Goal: Transaction & Acquisition: Purchase product/service

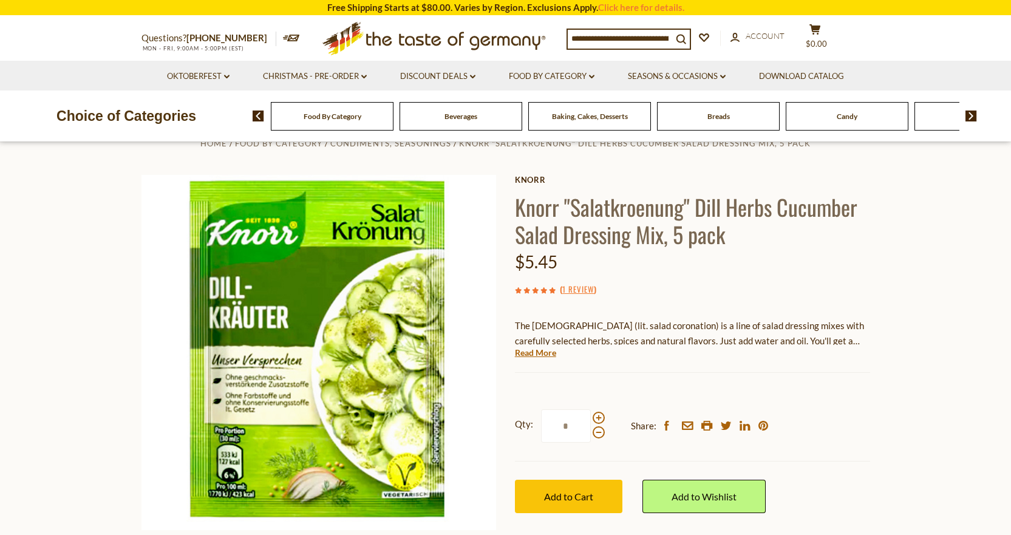
scroll to position [61, 0]
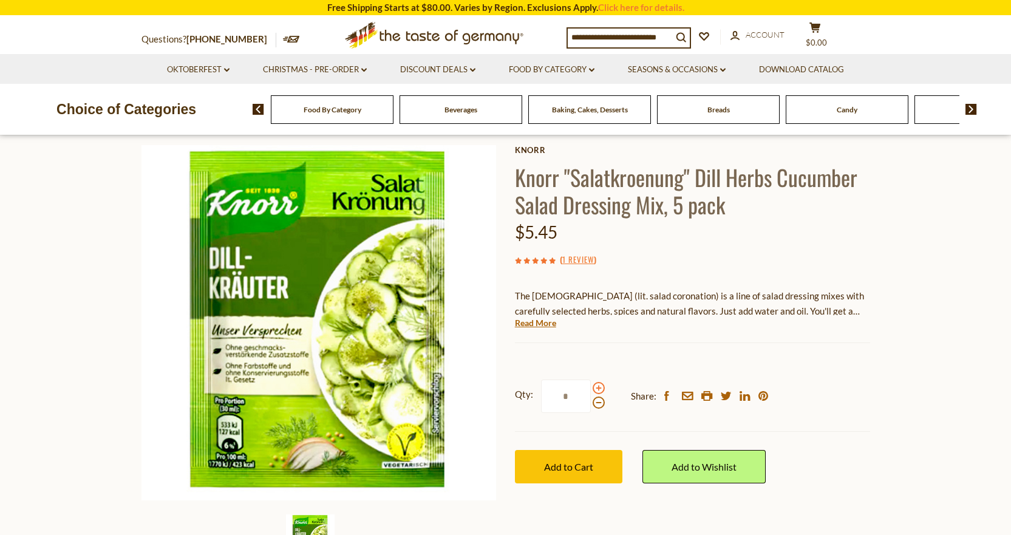
click at [599, 387] on span at bounding box center [599, 388] width 12 height 12
click at [591, 387] on input "*" at bounding box center [566, 395] width 50 height 33
type input "*"
click at [581, 466] on span "Add to Cart" at bounding box center [568, 467] width 49 height 12
click at [393, 115] on div "Beverages" at bounding box center [332, 109] width 123 height 29
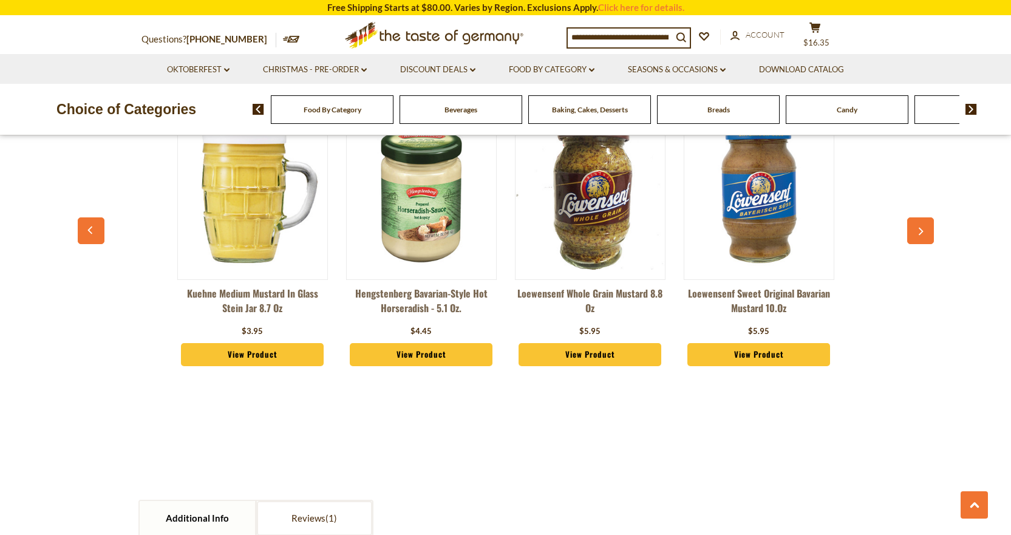
scroll to position [911, 0]
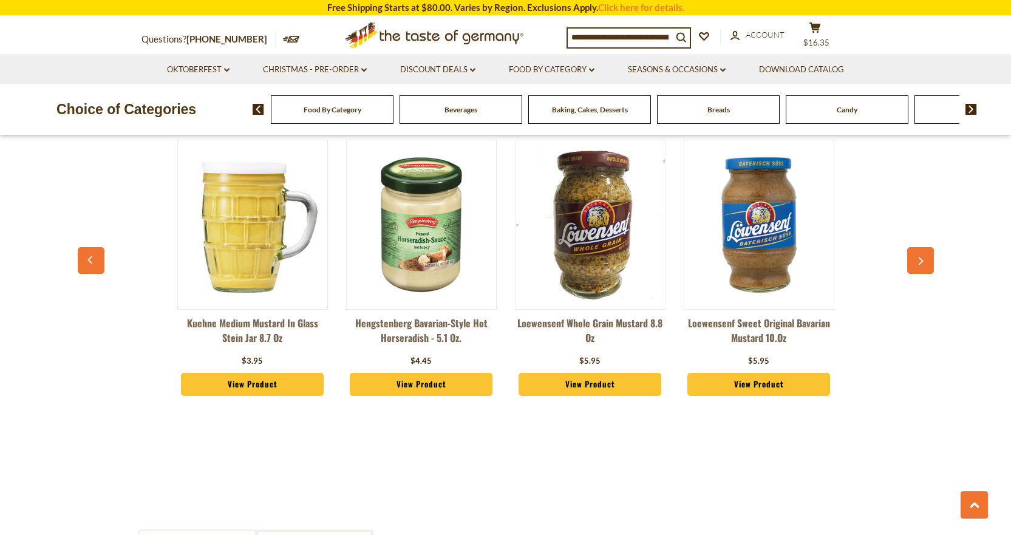
click at [918, 259] on icon "button" at bounding box center [920, 261] width 8 height 9
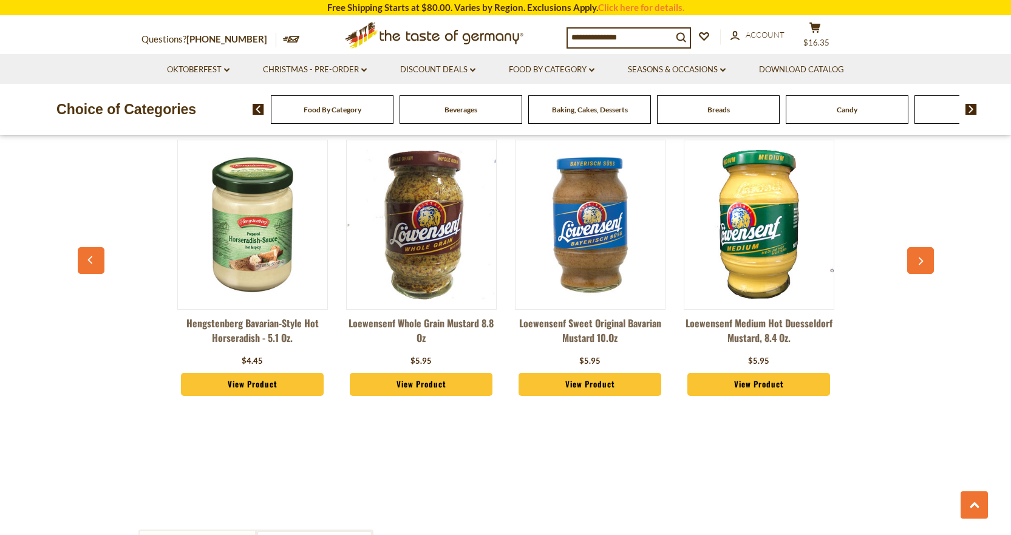
click at [918, 259] on icon "button" at bounding box center [920, 261] width 8 height 9
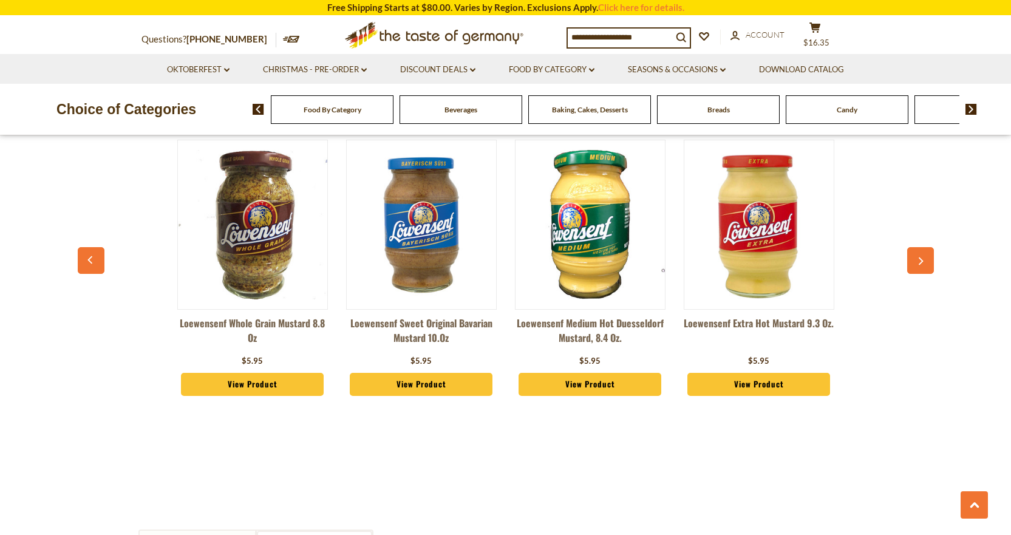
click at [918, 259] on icon "button" at bounding box center [920, 261] width 8 height 9
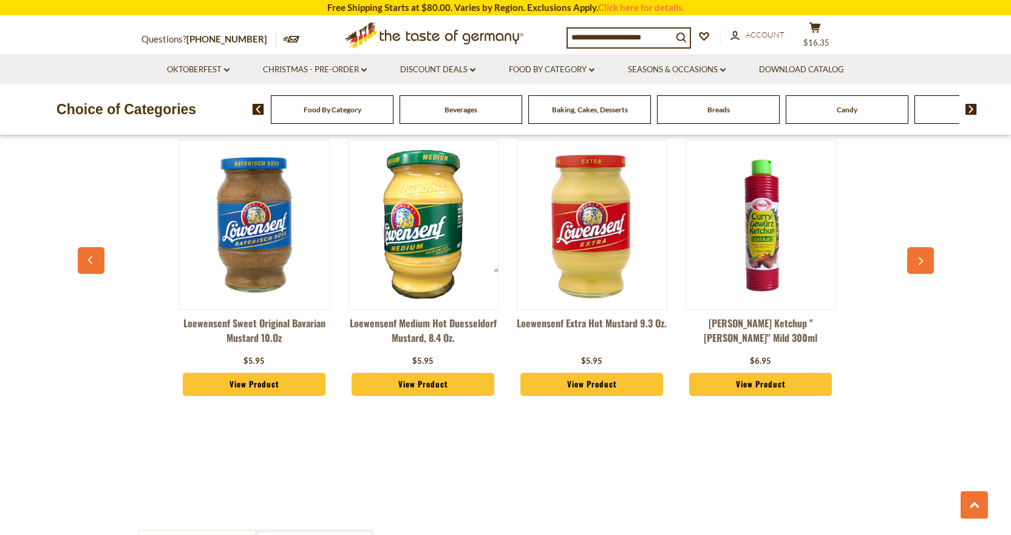
click at [918, 259] on icon "button" at bounding box center [920, 261] width 8 height 9
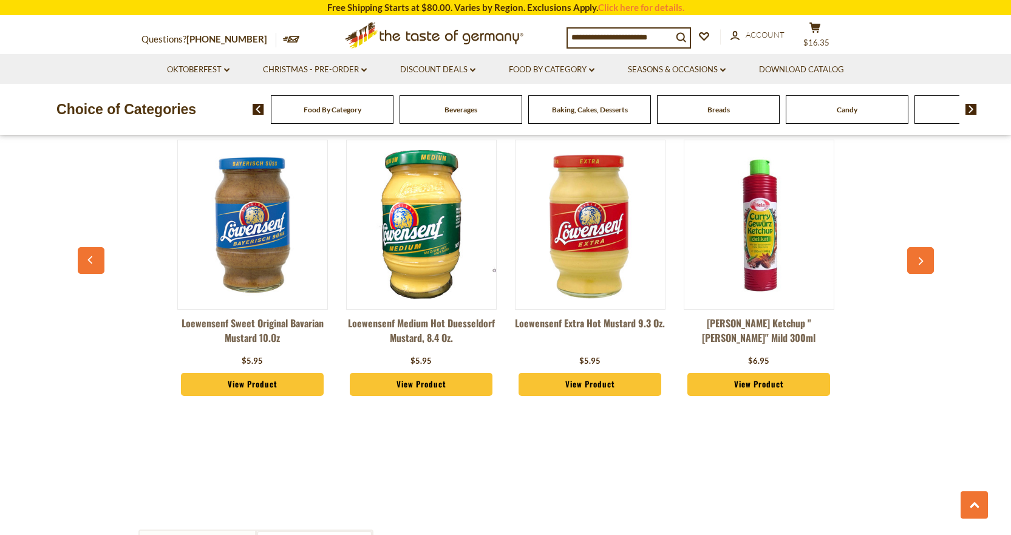
click at [918, 259] on icon "button" at bounding box center [920, 261] width 8 height 9
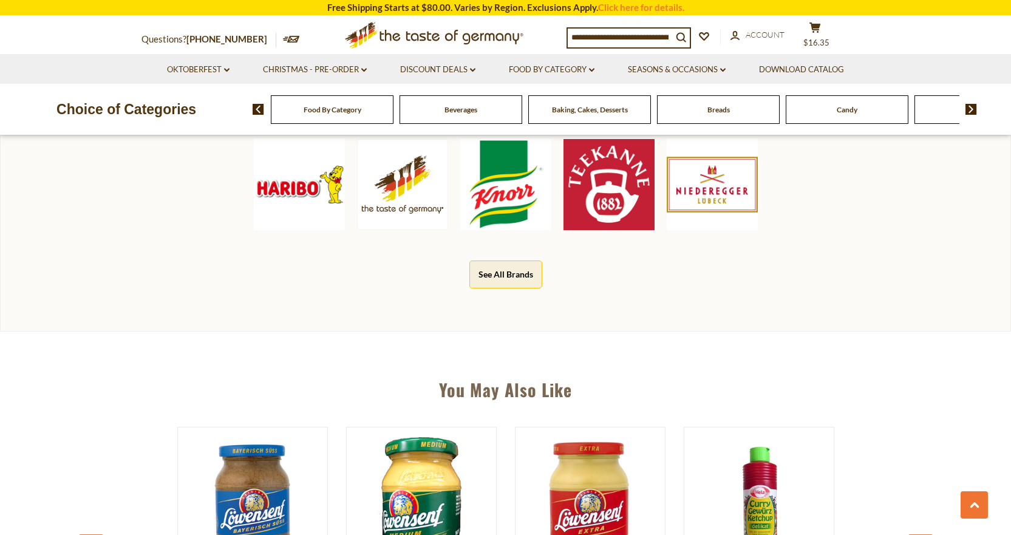
scroll to position [607, 0]
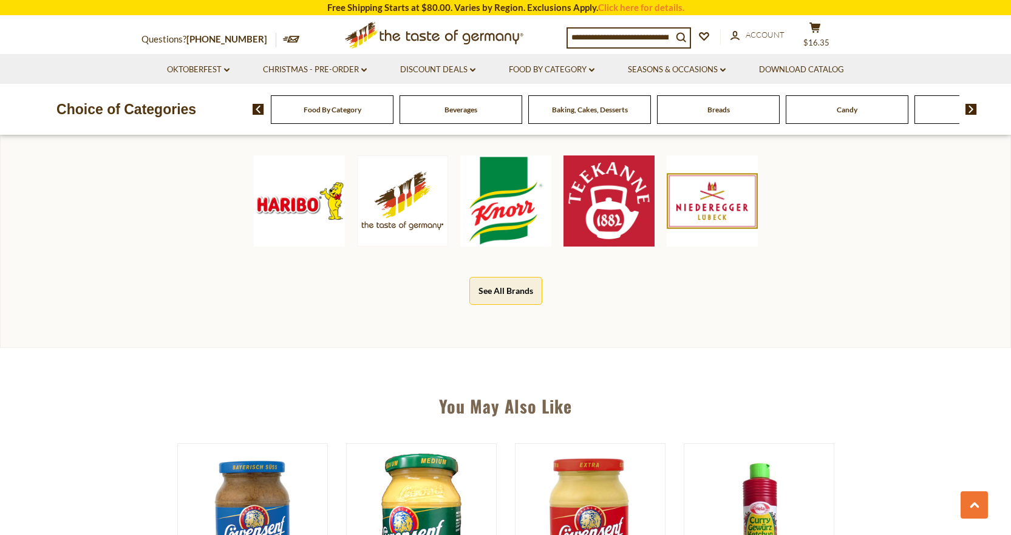
click at [577, 110] on span "Baking, Cakes, Desserts" at bounding box center [590, 109] width 76 height 9
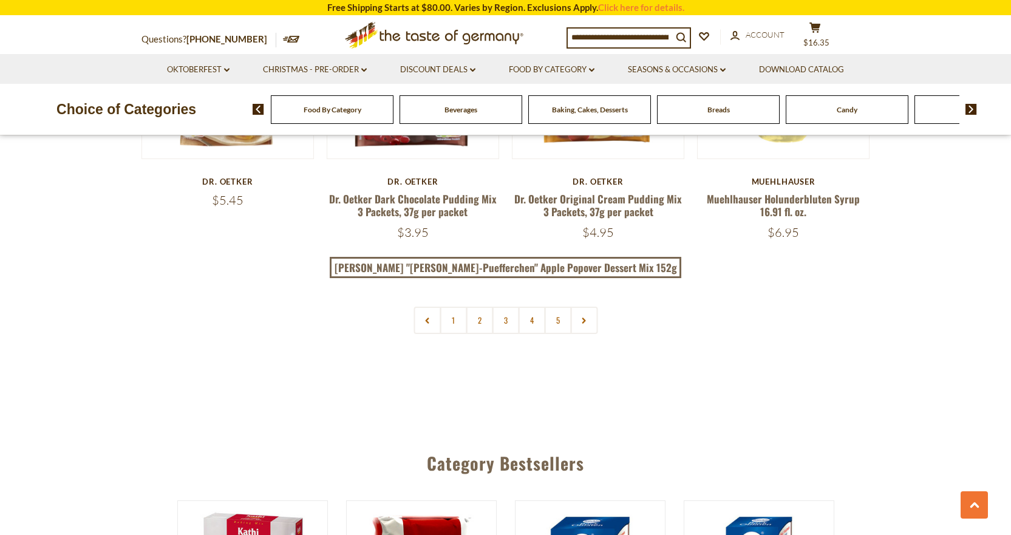
scroll to position [2914, 0]
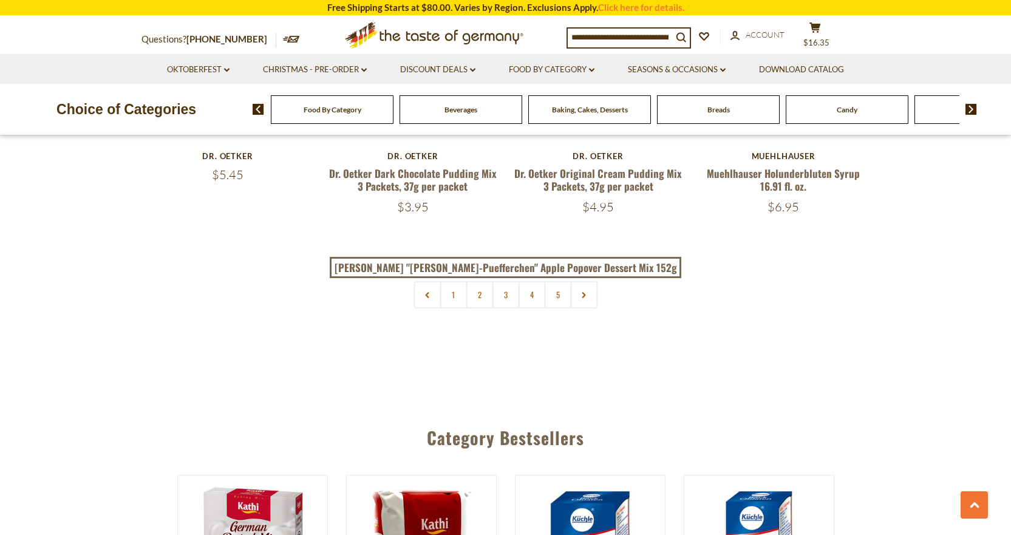
click at [972, 109] on img at bounding box center [971, 109] width 12 height 11
click at [72, 116] on div "Cookies" at bounding box center [10, 109] width 123 height 29
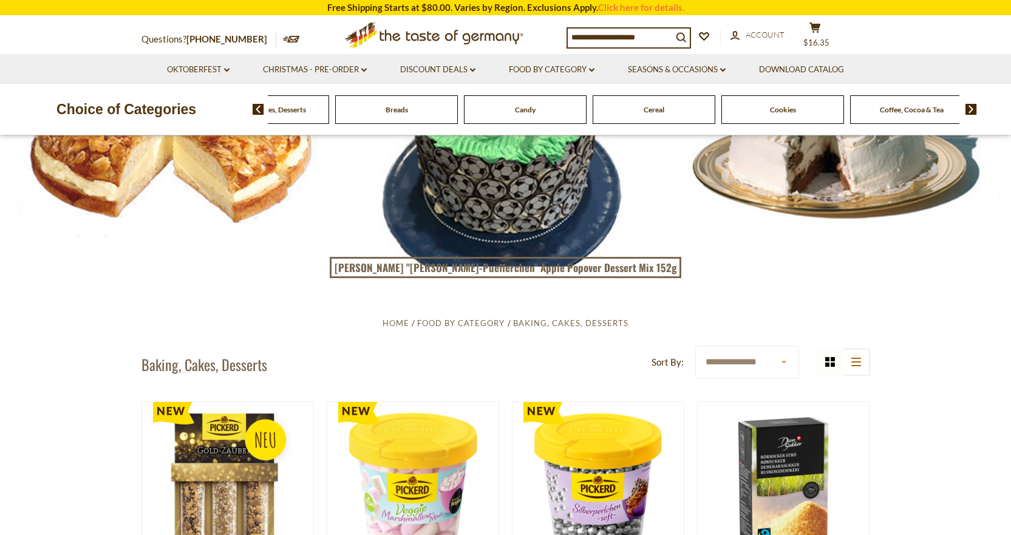
scroll to position [121, 0]
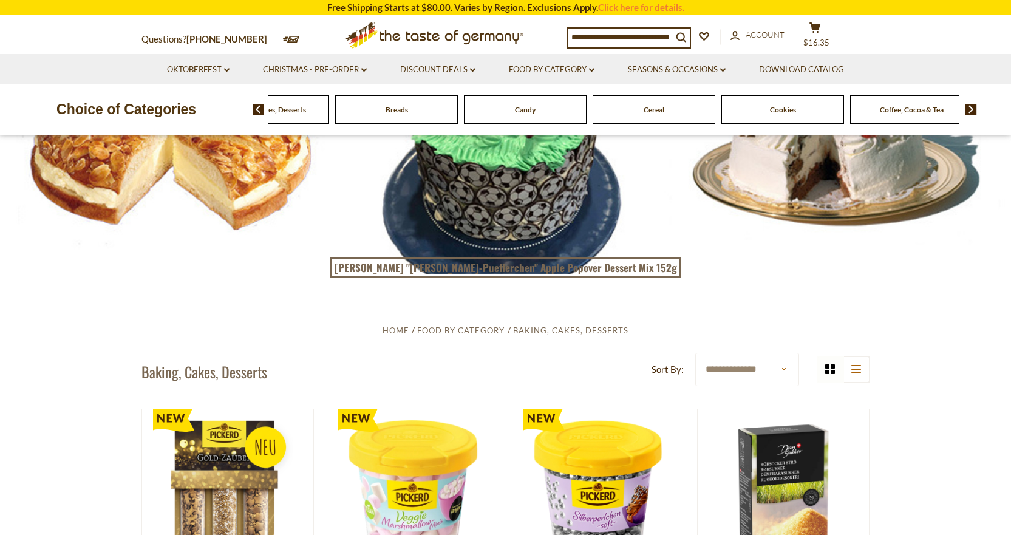
click at [786, 112] on span "Cookies" at bounding box center [783, 109] width 26 height 9
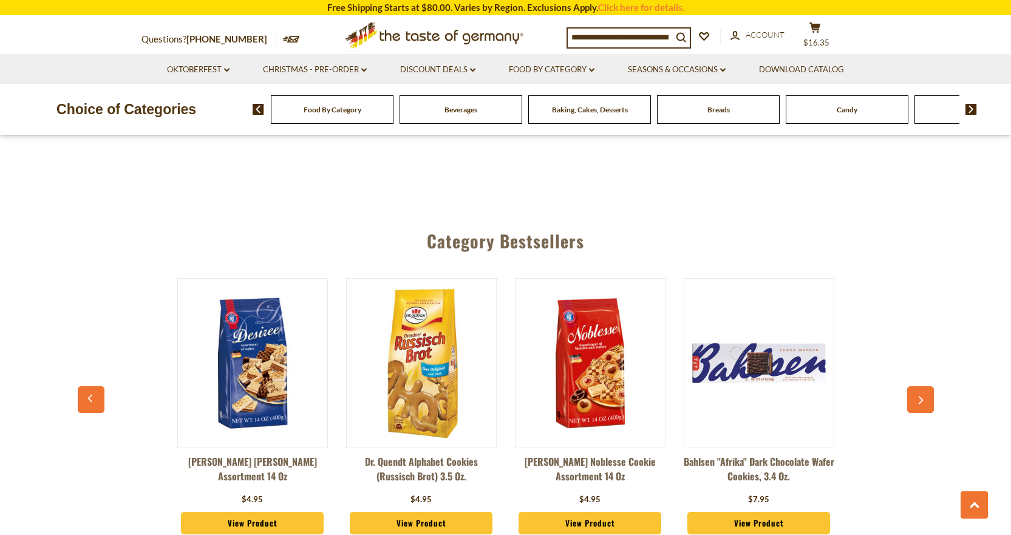
scroll to position [3036, 0]
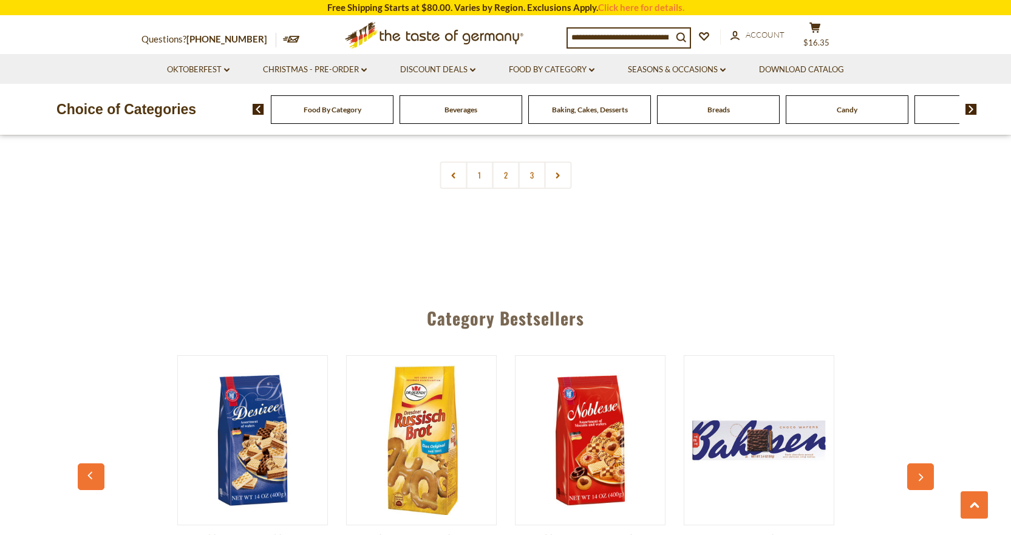
click at [322, 113] on span "Food By Category" at bounding box center [333, 109] width 58 height 9
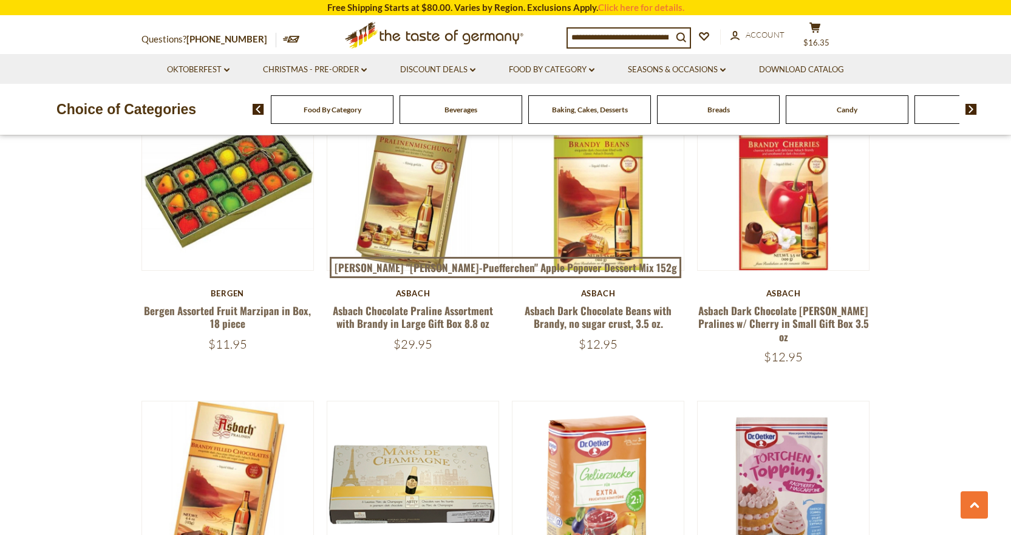
scroll to position [1822, 0]
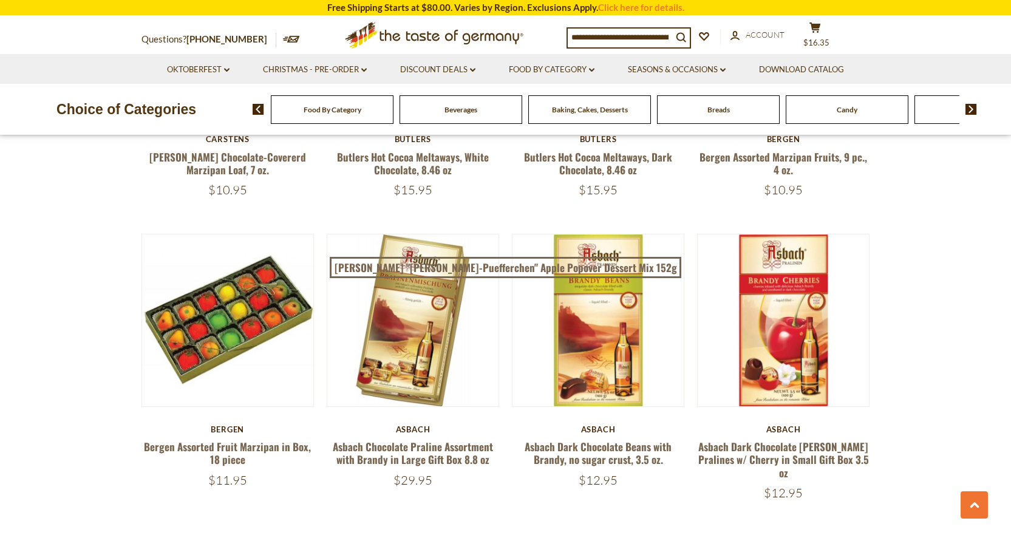
click at [455, 111] on span "Beverages" at bounding box center [460, 109] width 33 height 9
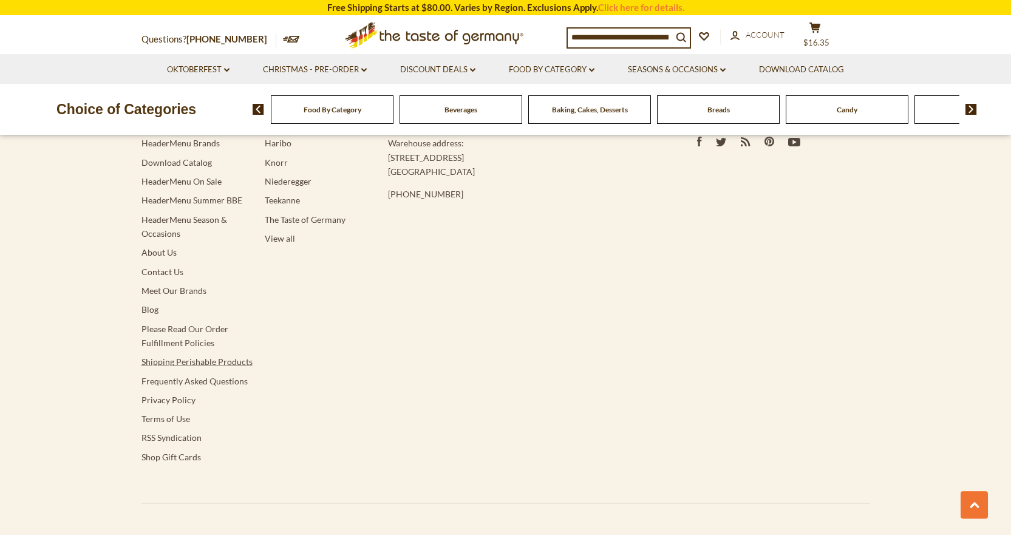
scroll to position [3361, 0]
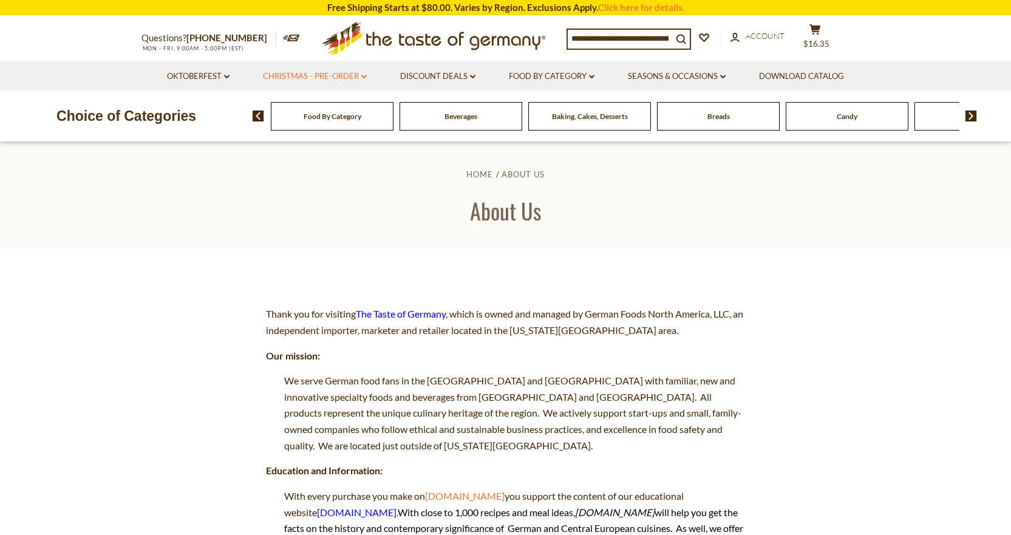
click at [337, 76] on link "Christmas - PRE-ORDER dropdown_arrow" at bounding box center [315, 76] width 104 height 13
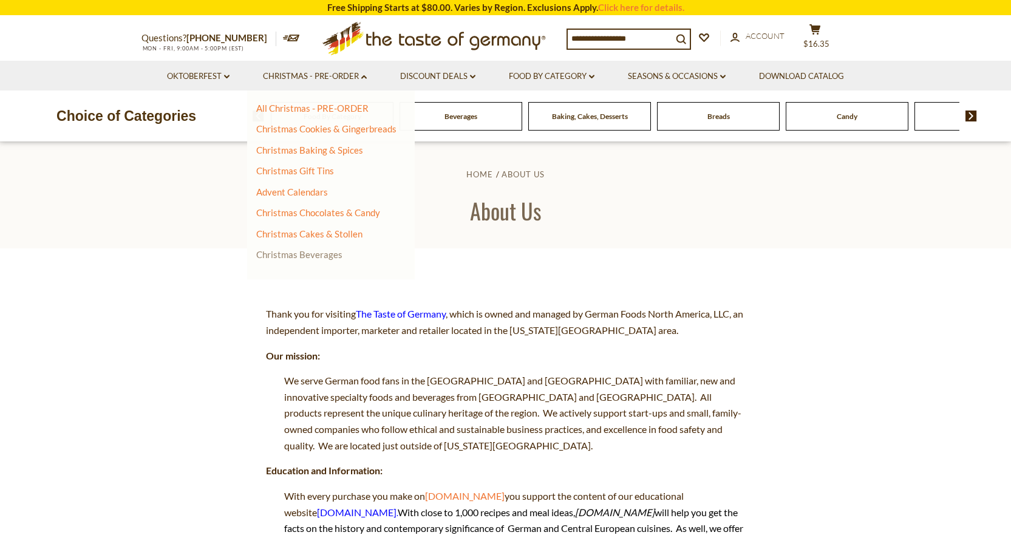
click at [308, 255] on link "Christmas Beverages" at bounding box center [299, 254] width 86 height 11
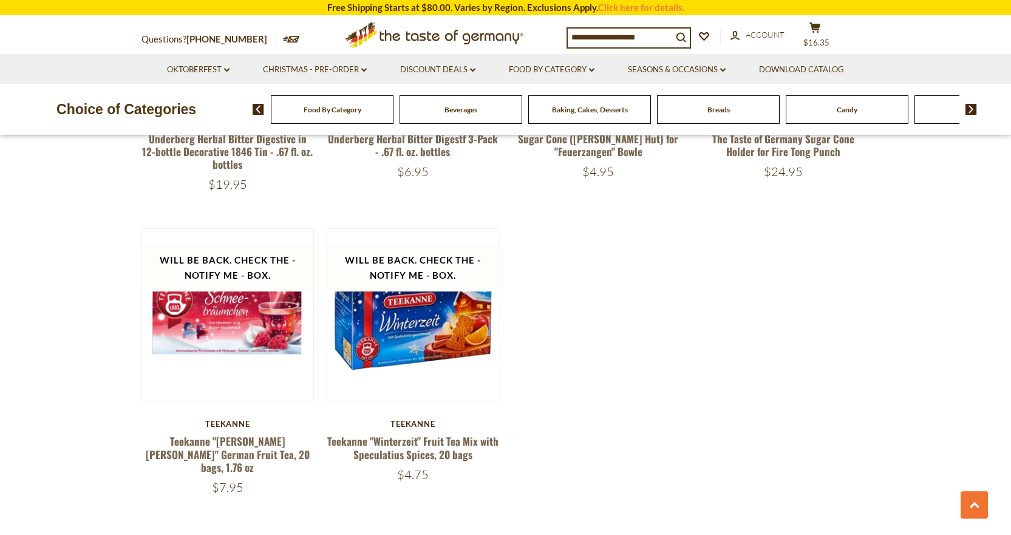
scroll to position [2368, 0]
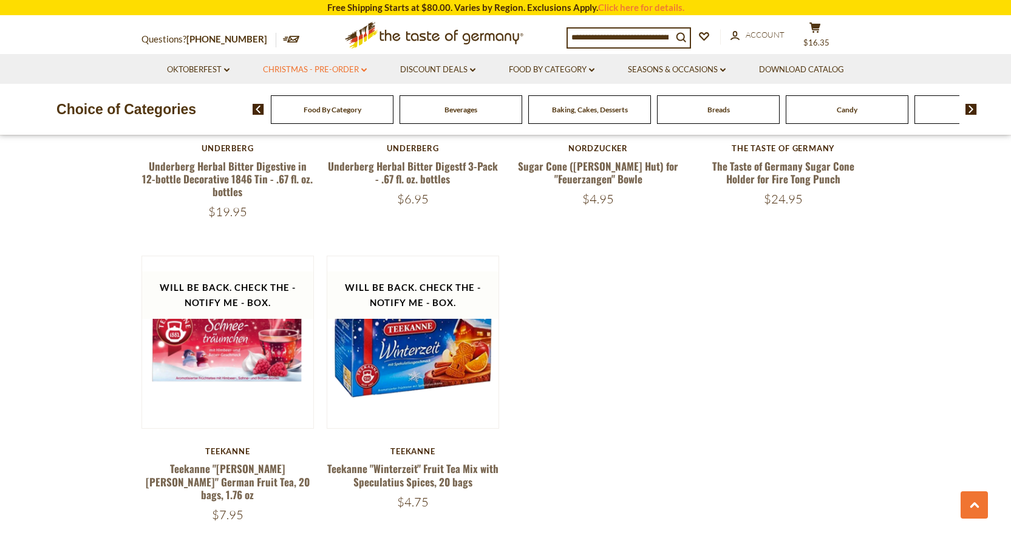
click at [341, 69] on link "Christmas - PRE-ORDER dropdown_arrow" at bounding box center [315, 69] width 104 height 13
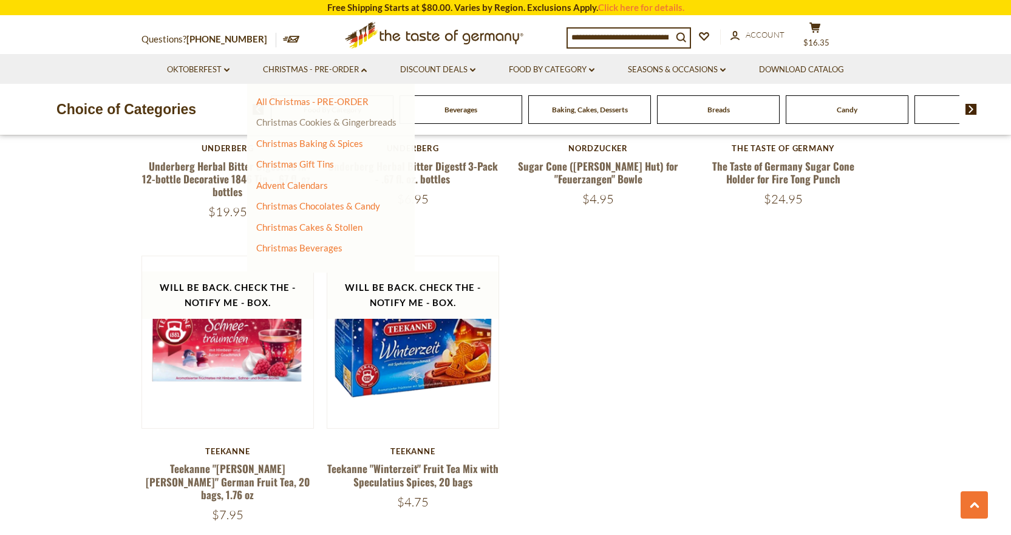
click at [337, 123] on link "Christmas Cookies & Gingerbreads" at bounding box center [326, 122] width 140 height 11
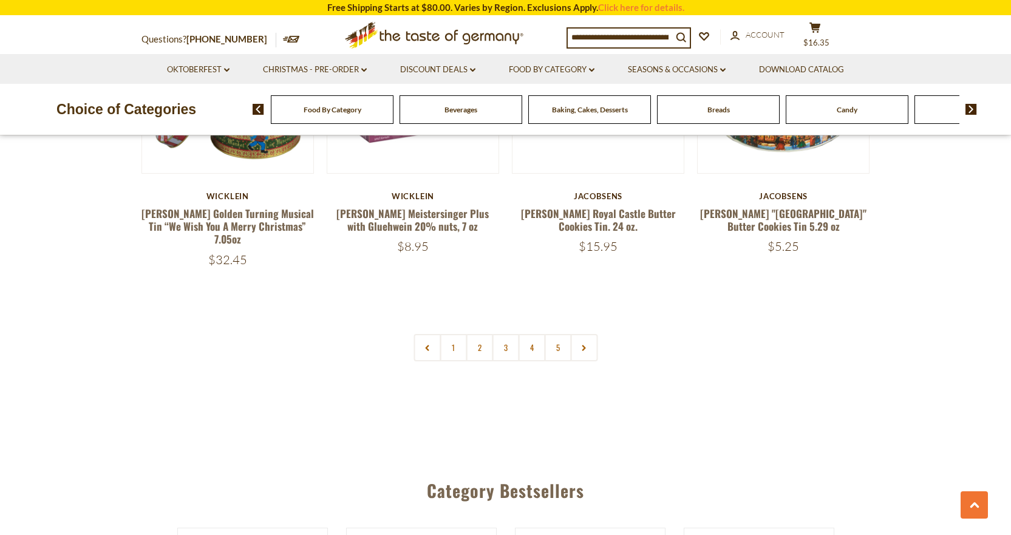
scroll to position [2914, 0]
click at [474, 333] on link "2" at bounding box center [479, 346] width 27 height 27
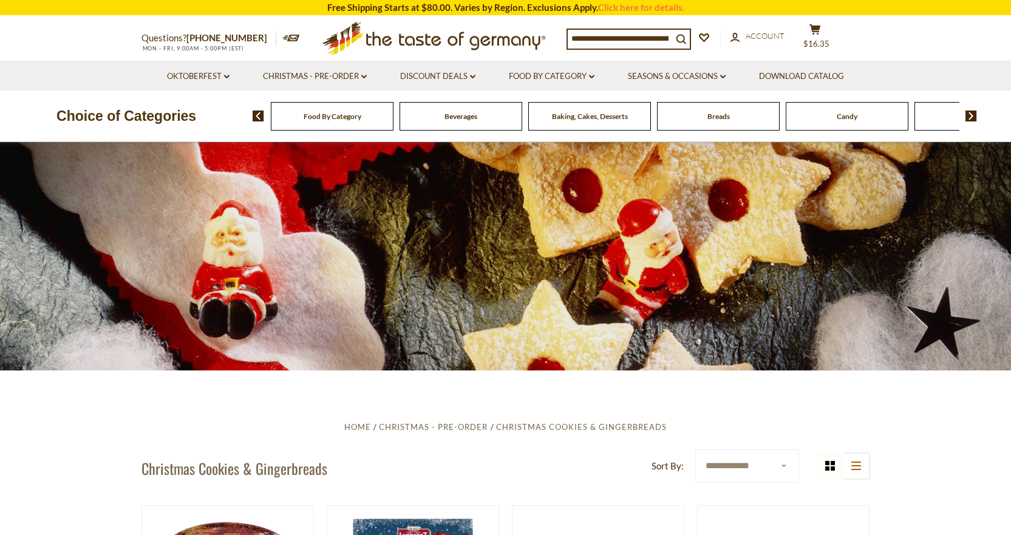
scroll to position [0, 0]
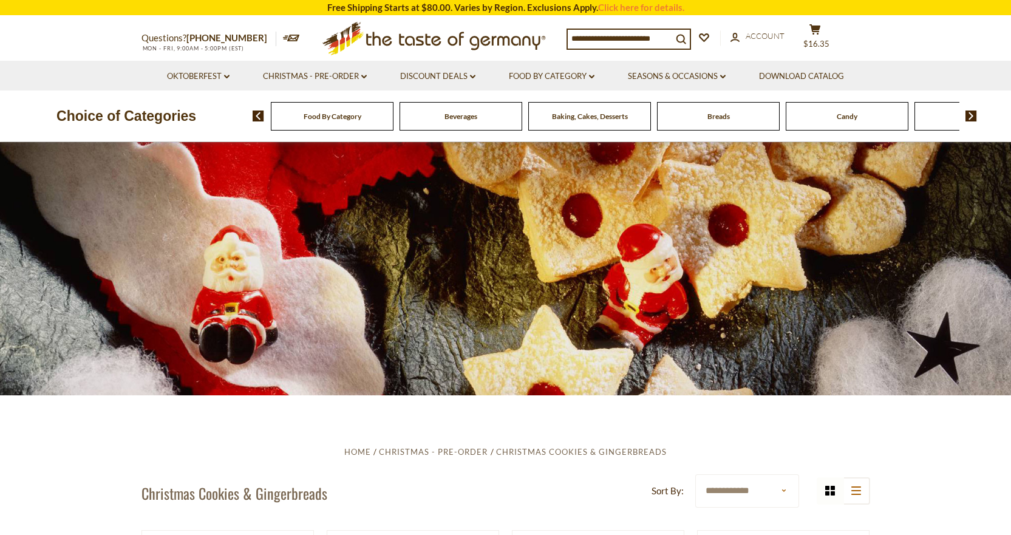
click at [461, 115] on span "Beverages" at bounding box center [460, 116] width 33 height 9
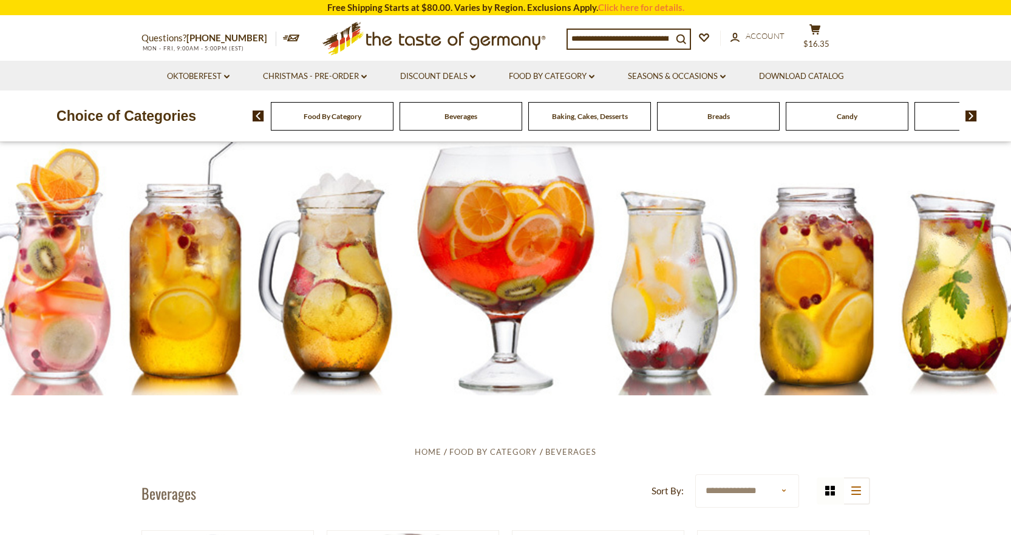
click at [970, 116] on img at bounding box center [971, 116] width 12 height 11
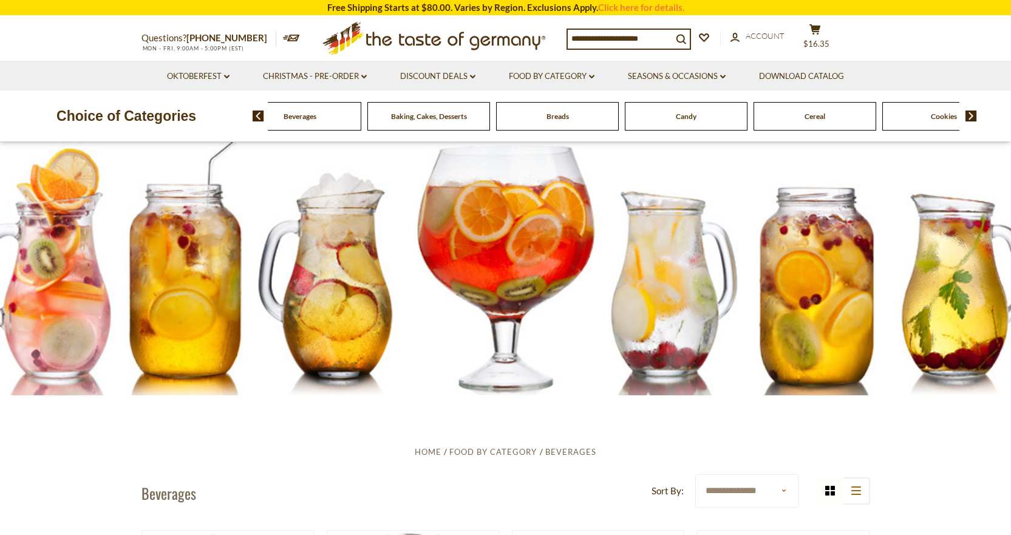
click at [970, 116] on img at bounding box center [971, 116] width 12 height 11
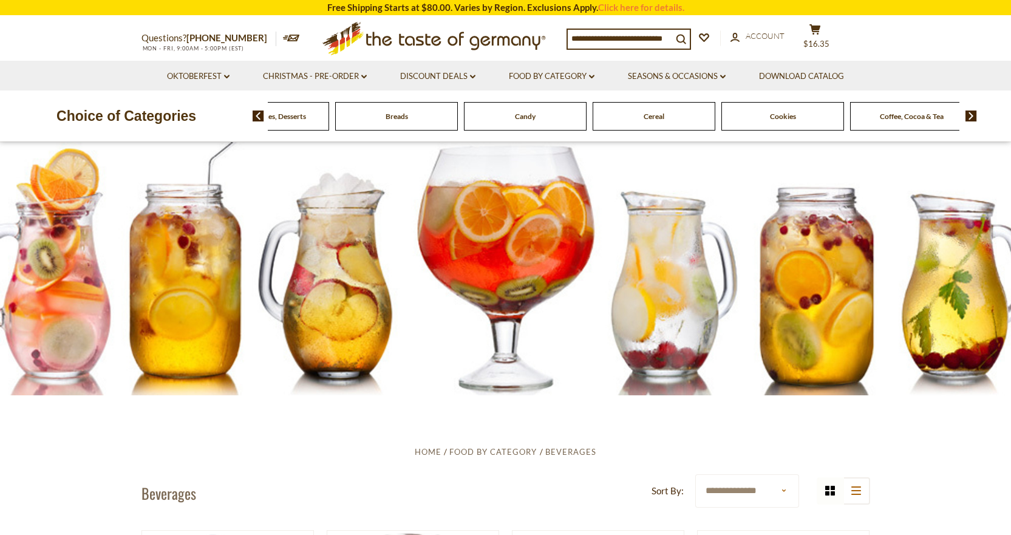
click at [970, 116] on img at bounding box center [971, 116] width 12 height 11
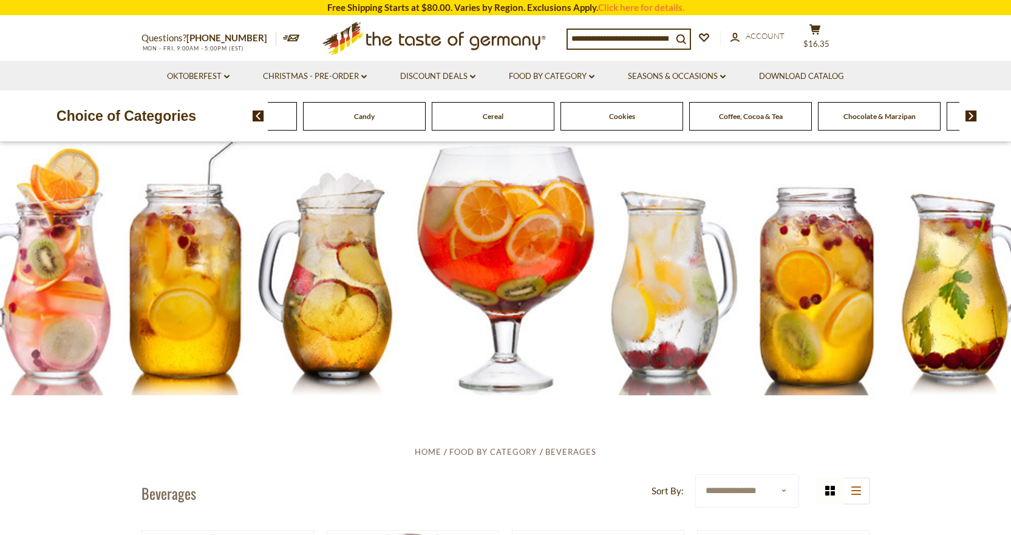
click at [970, 116] on img at bounding box center [971, 116] width 12 height 11
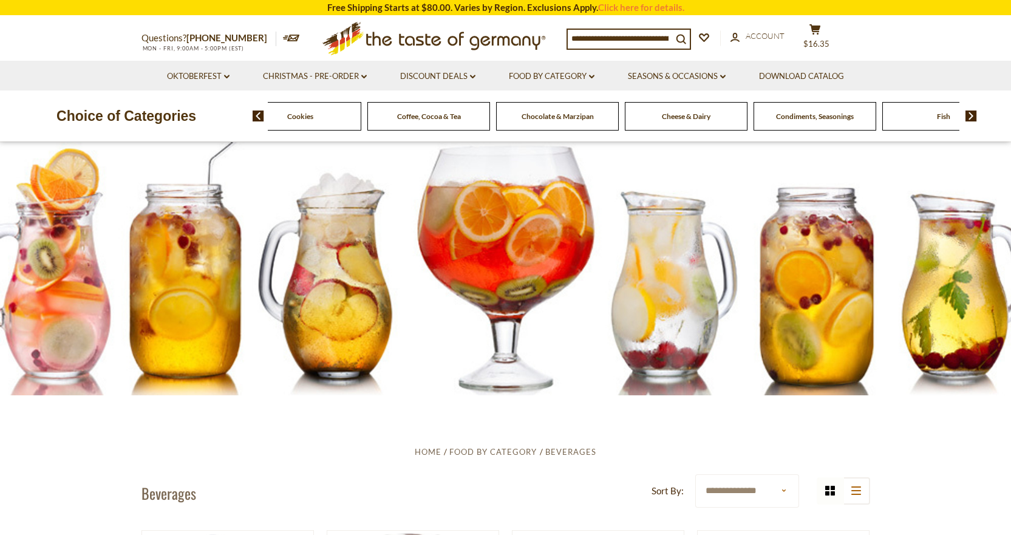
click at [970, 116] on img at bounding box center [971, 116] width 12 height 11
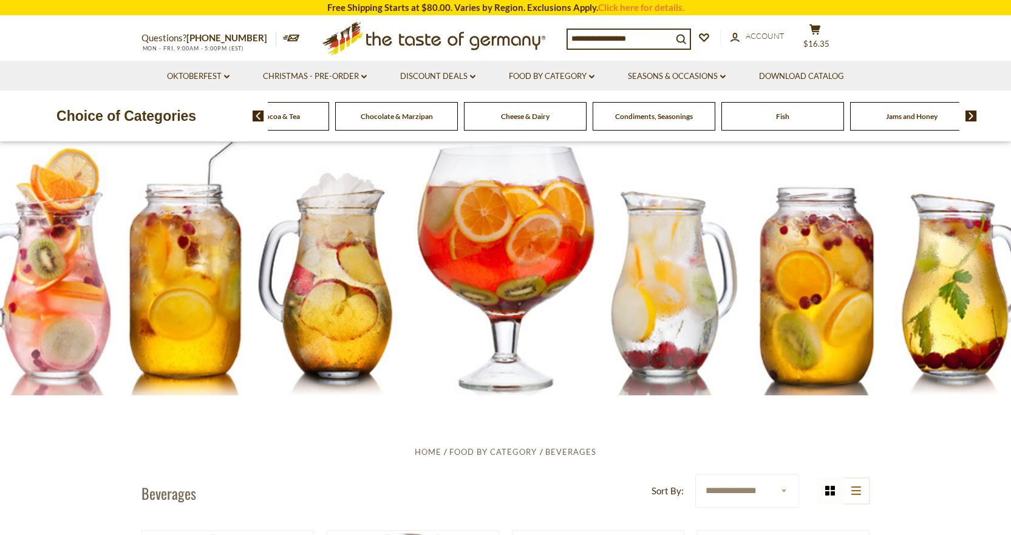
click at [970, 116] on img at bounding box center [971, 116] width 12 height 11
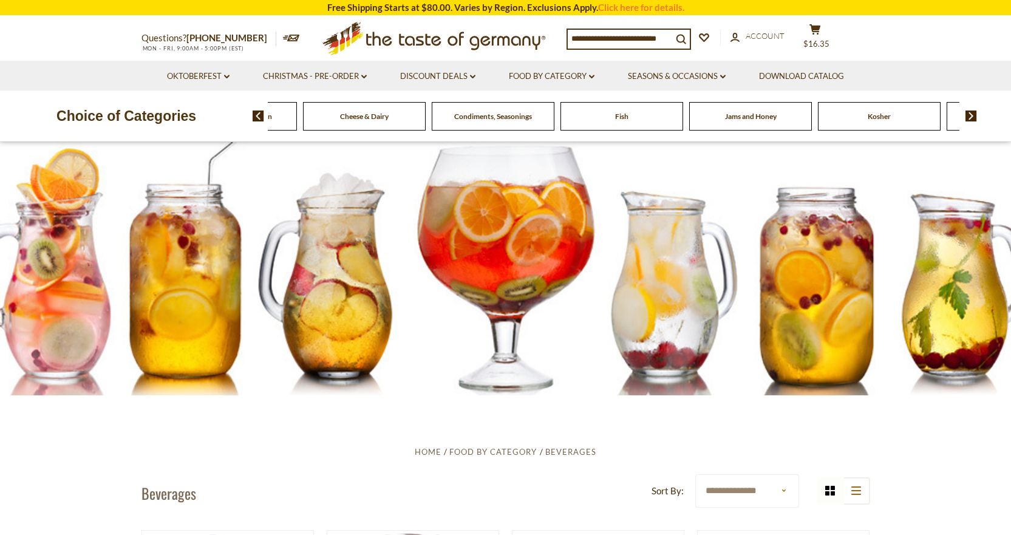
click at [970, 116] on img at bounding box center [971, 116] width 12 height 11
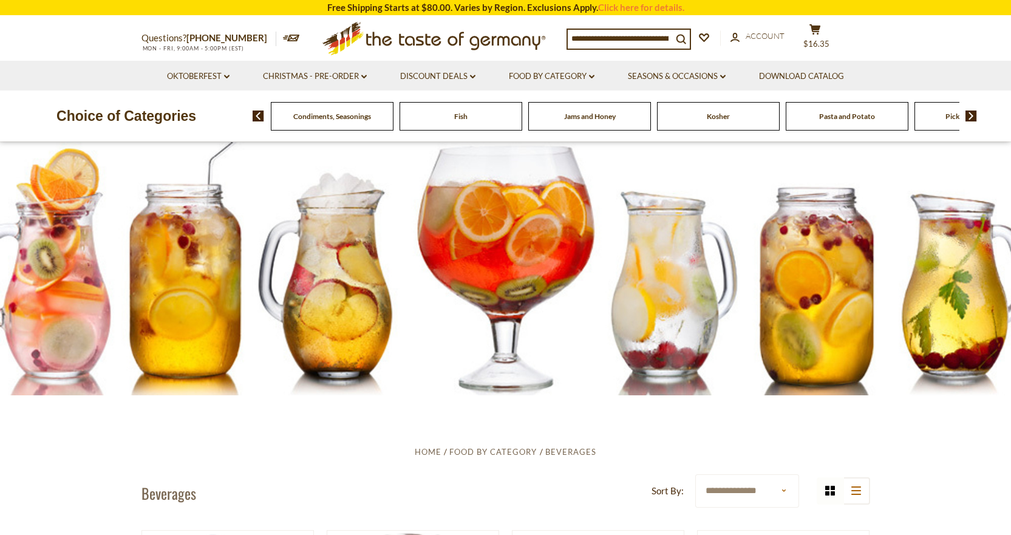
click at [970, 116] on img at bounding box center [971, 116] width 12 height 11
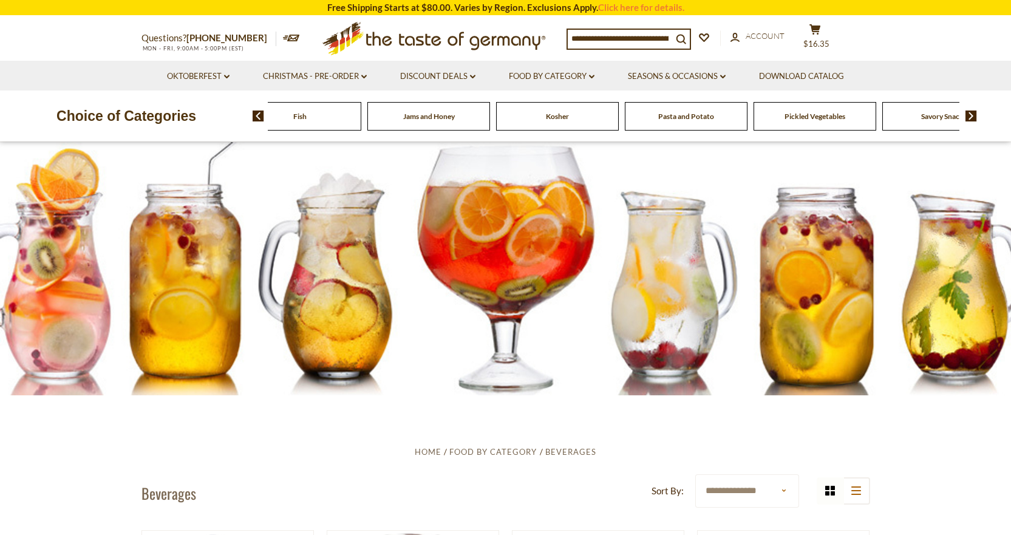
click at [970, 116] on img at bounding box center [971, 116] width 12 height 11
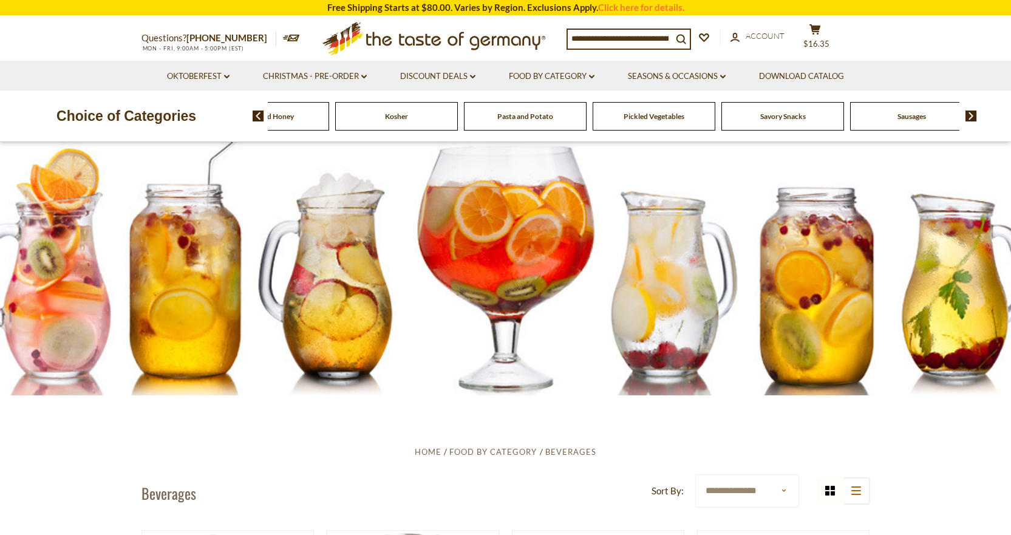
click at [970, 116] on img at bounding box center [971, 116] width 12 height 11
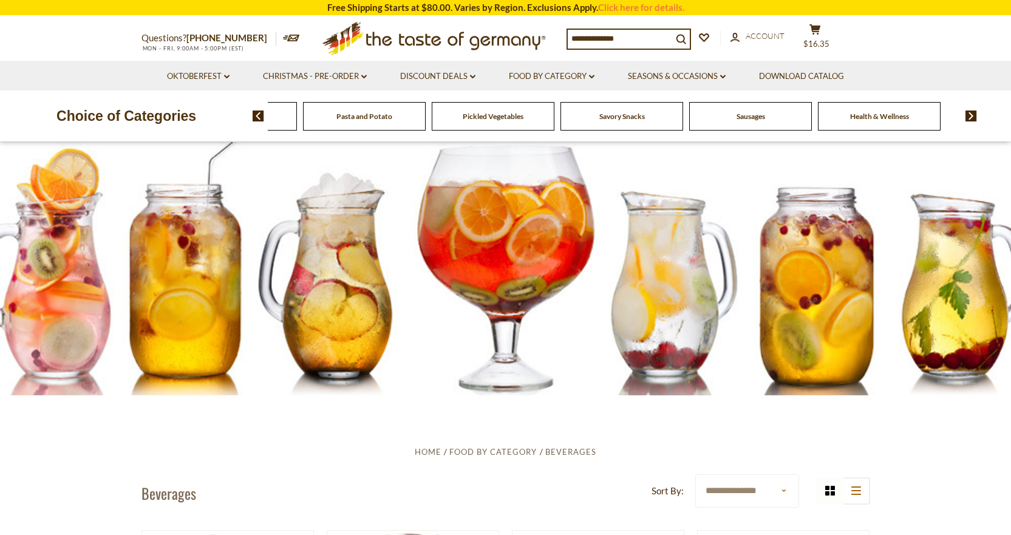
click at [970, 116] on img at bounding box center [971, 116] width 12 height 11
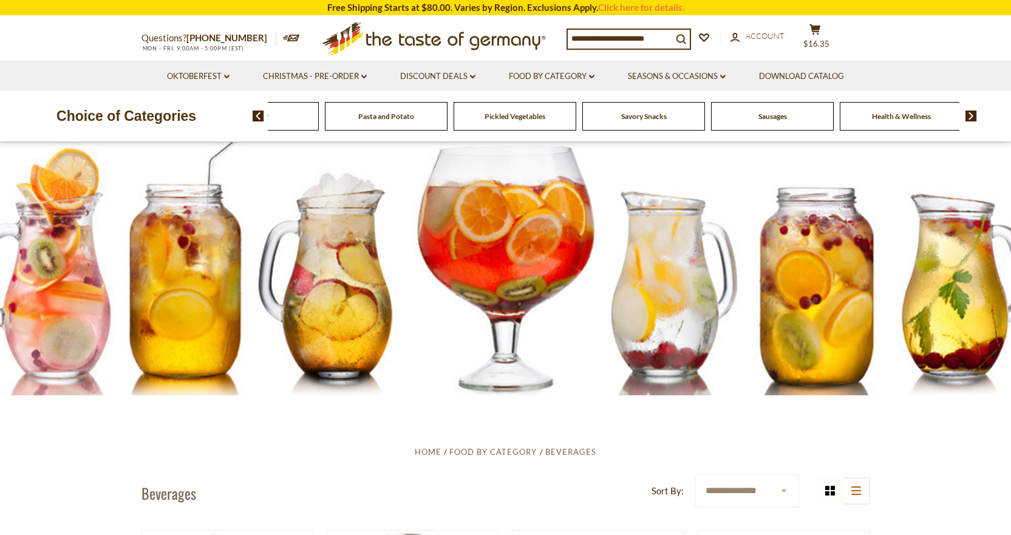
click at [899, 114] on span "Health & Wellness" at bounding box center [901, 116] width 59 height 9
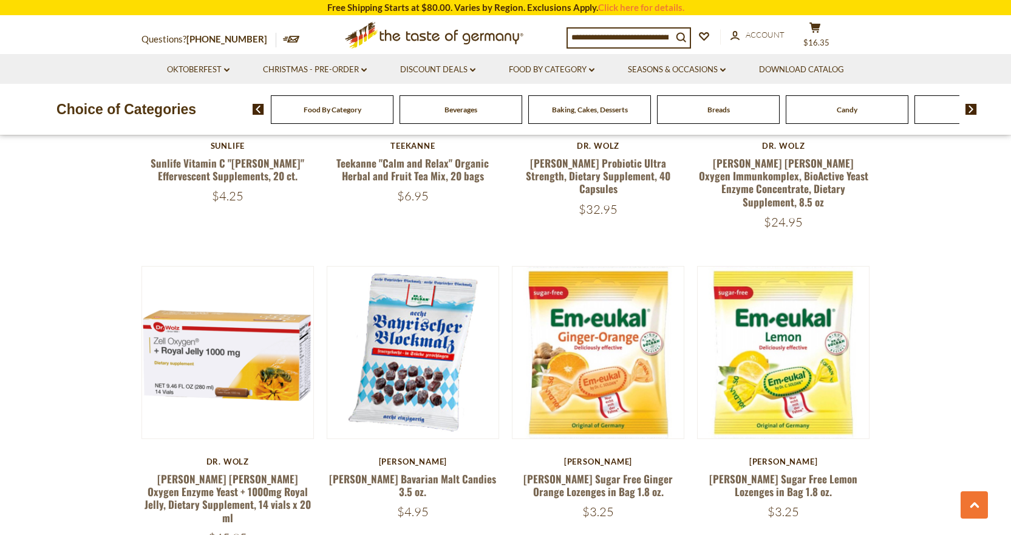
scroll to position [1761, 0]
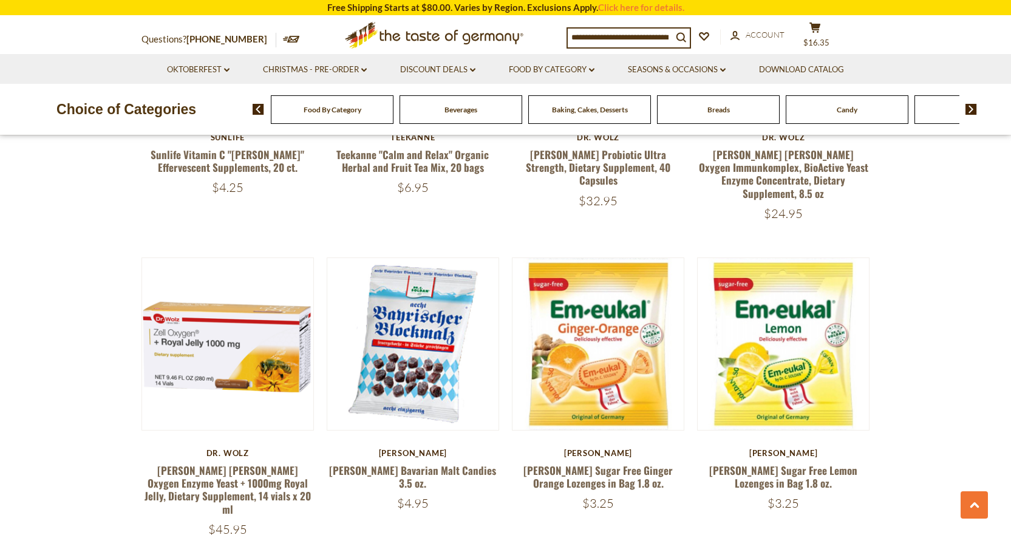
click at [610, 41] on input at bounding box center [620, 37] width 104 height 17
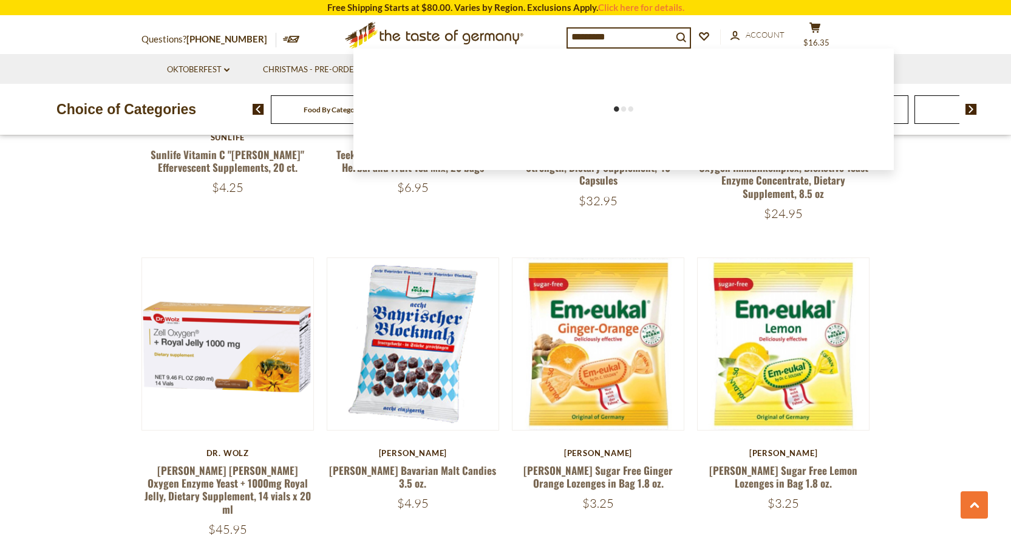
type input "**********"
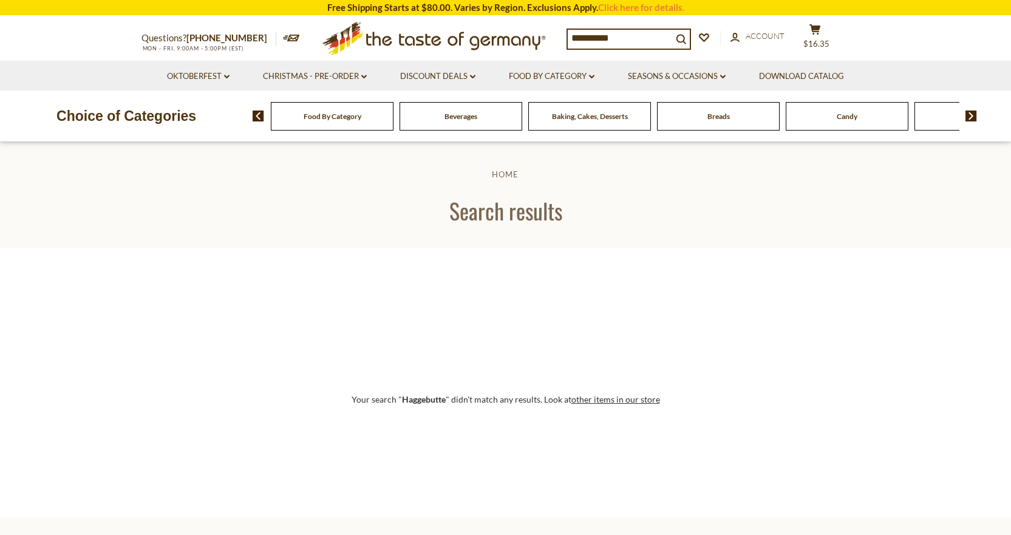
click at [621, 36] on input "**********" at bounding box center [620, 38] width 104 height 17
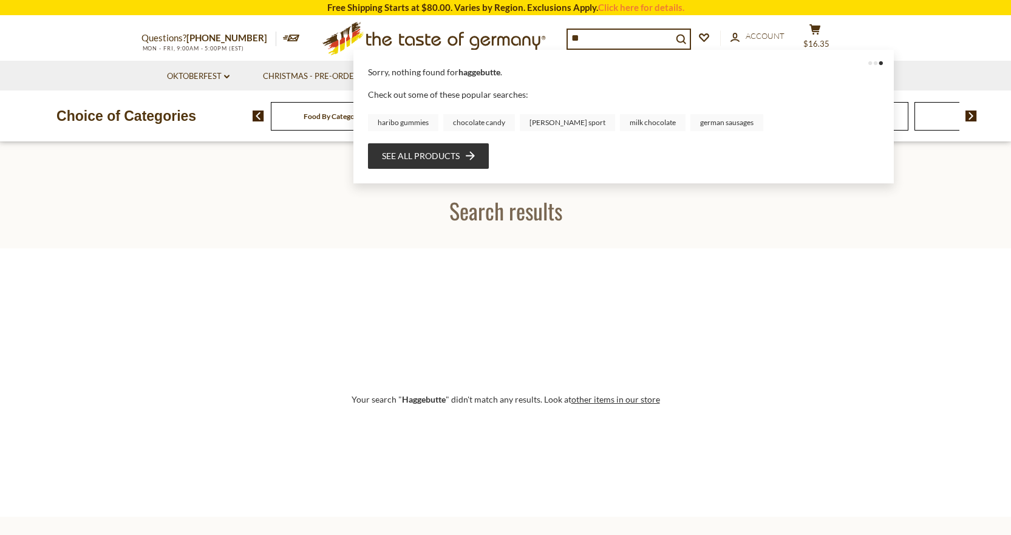
type input "*"
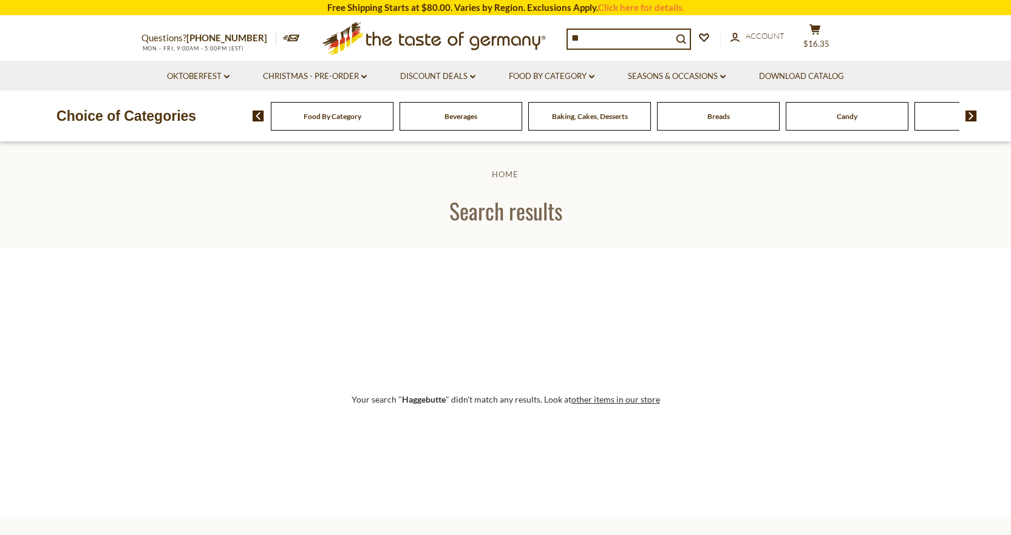
type input "***"
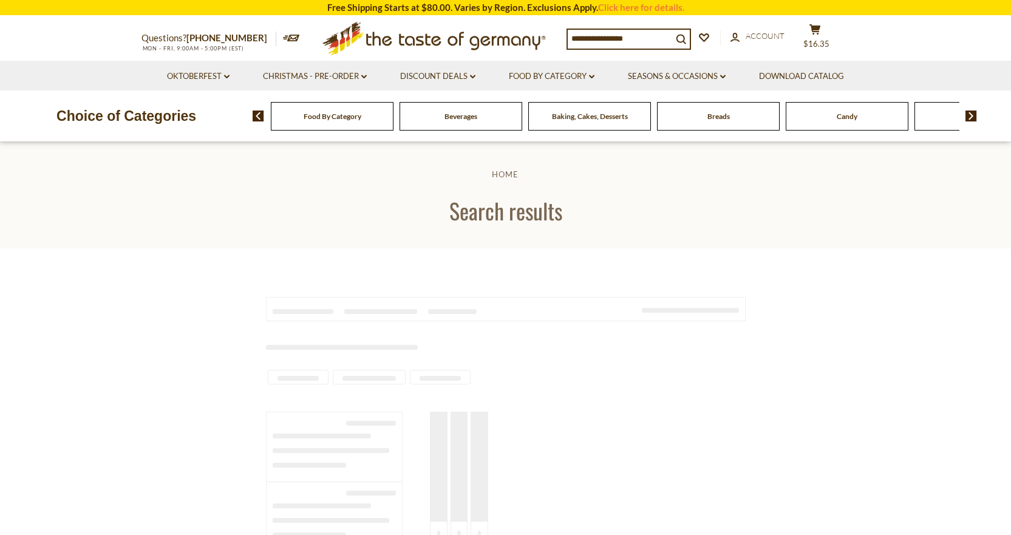
type input "***"
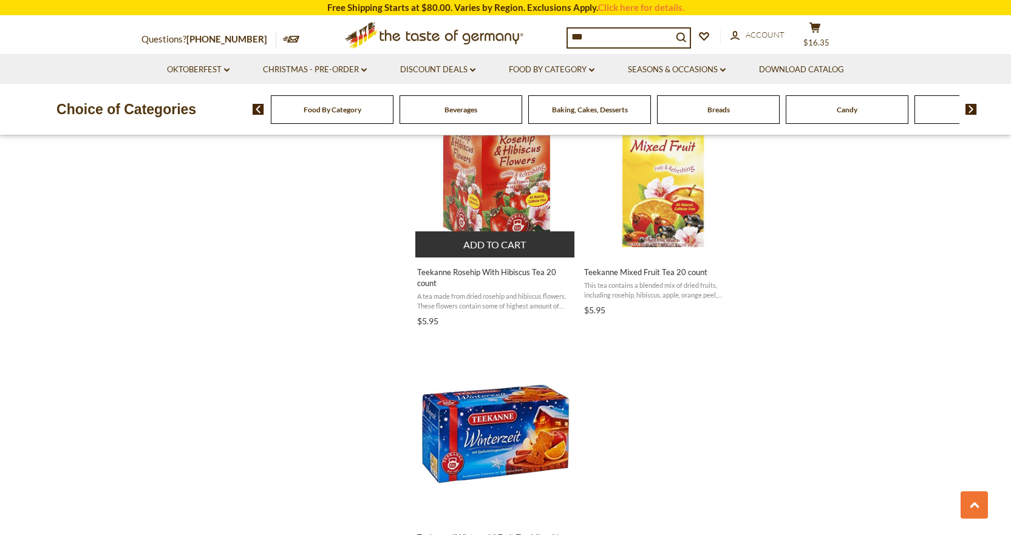
scroll to position [1882, 0]
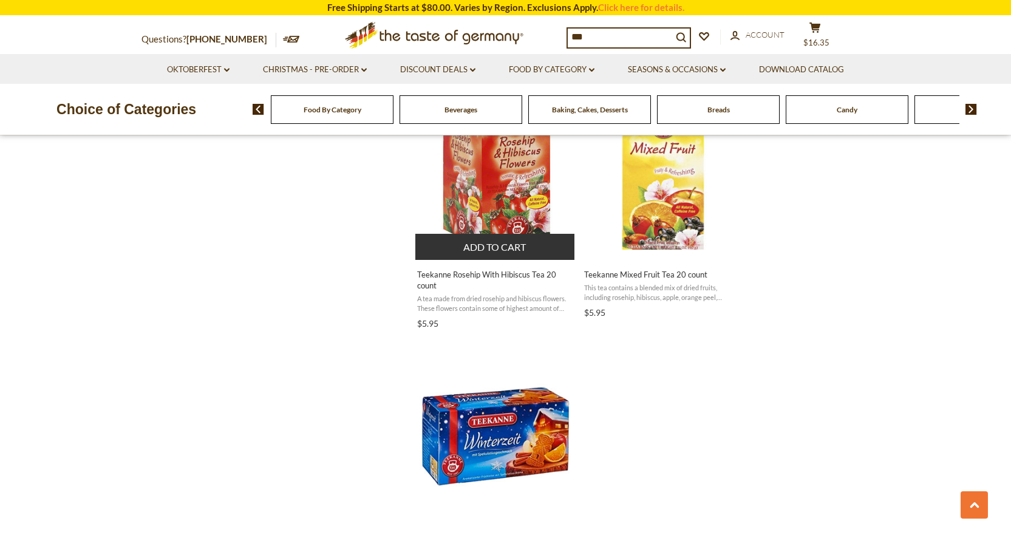
click at [485, 243] on button "Add to cart" at bounding box center [495, 247] width 160 height 26
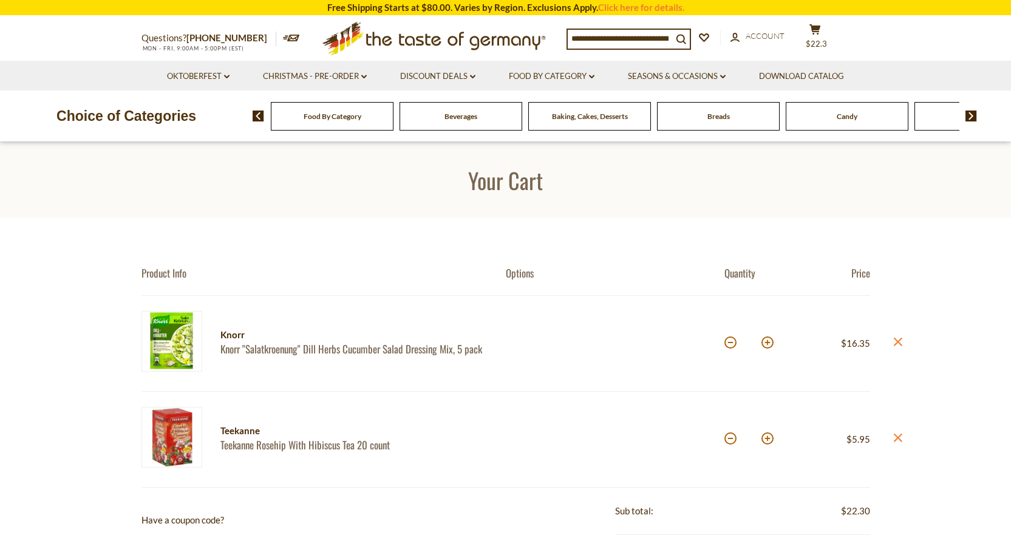
click at [614, 36] on input at bounding box center [620, 38] width 104 height 17
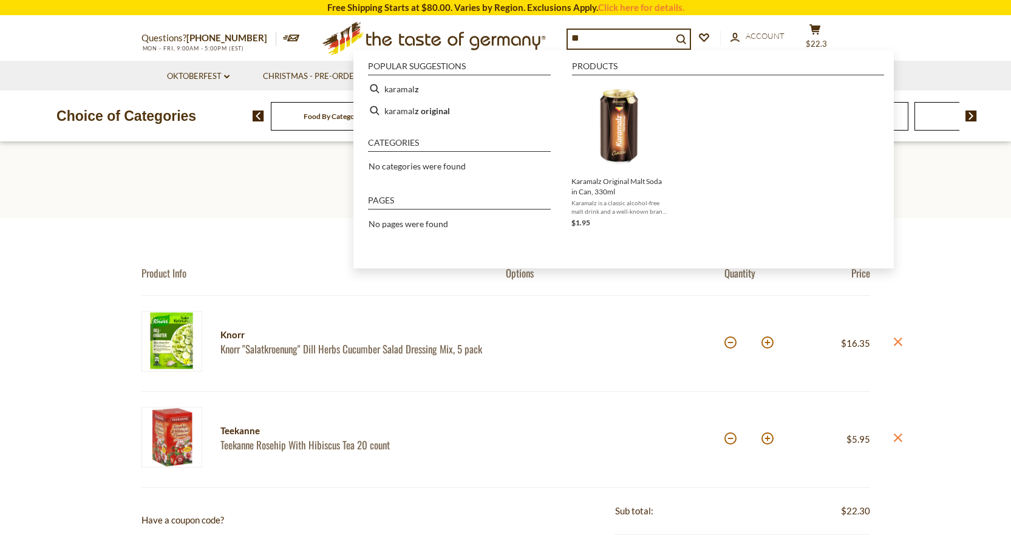
type input "*"
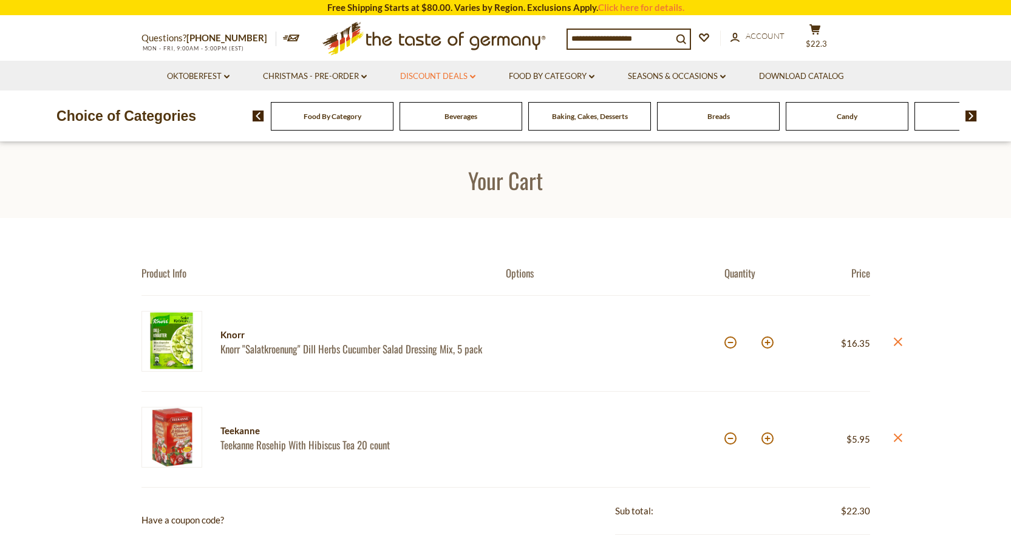
click at [434, 77] on link "Discount Deals dropdown_arrow" at bounding box center [437, 76] width 75 height 13
click at [430, 107] on link "All Discount Deals" at bounding box center [429, 108] width 73 height 11
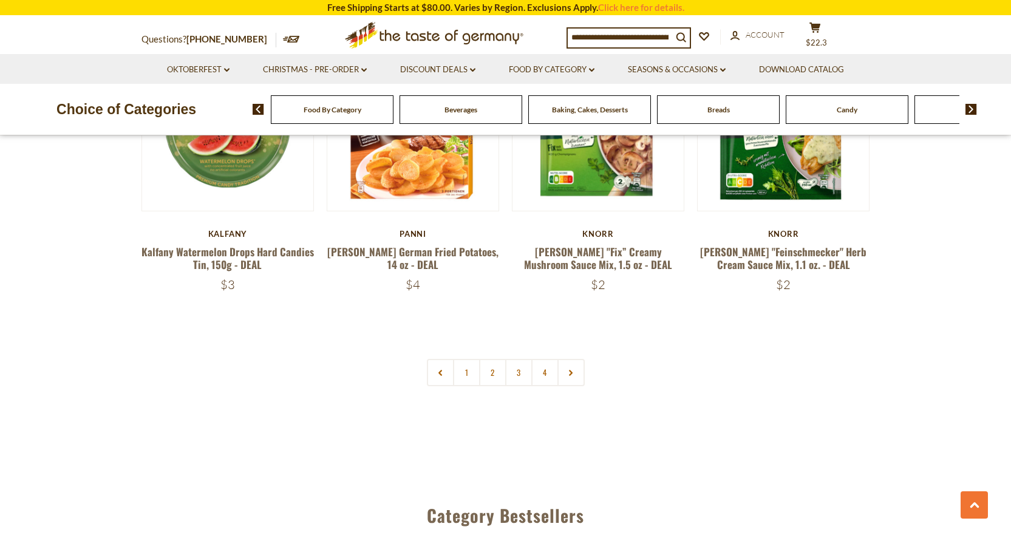
scroll to position [2975, 0]
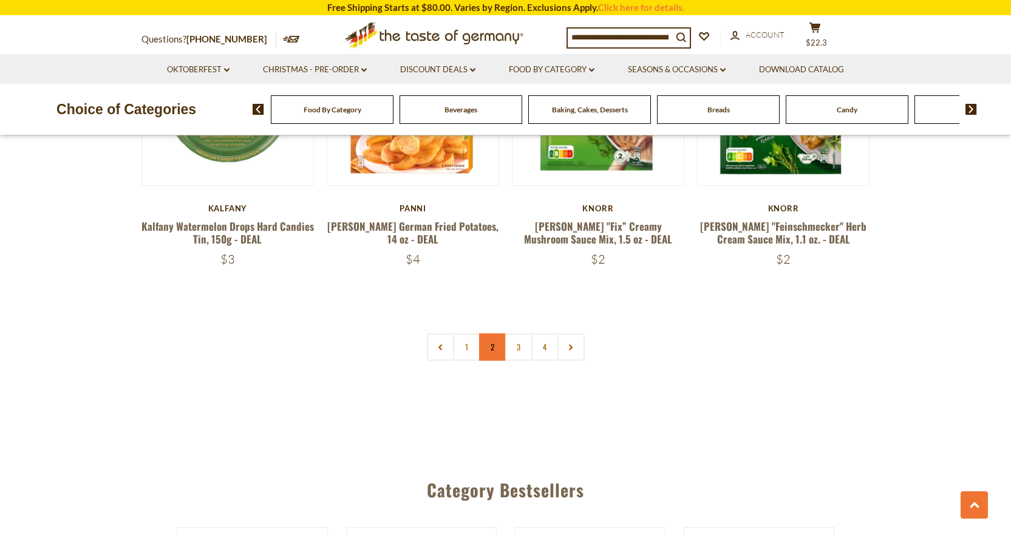
click at [487, 333] on link "2" at bounding box center [492, 346] width 27 height 27
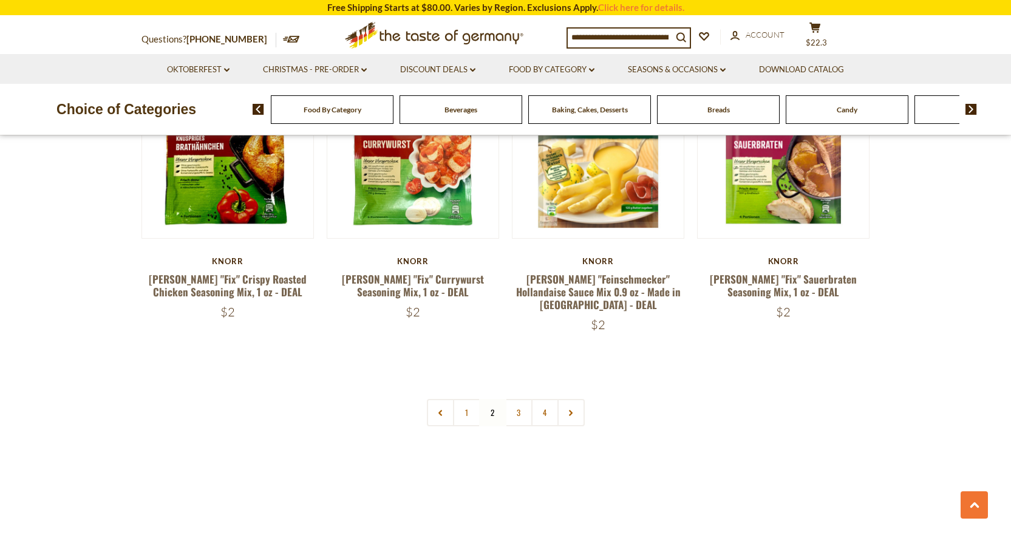
scroll to position [2953, 0]
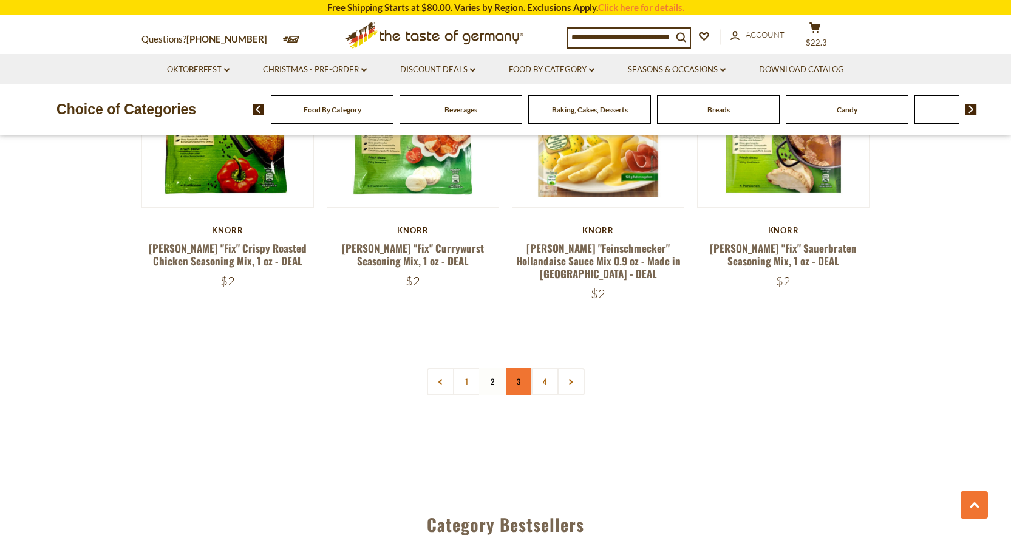
click at [519, 368] on link "3" at bounding box center [518, 381] width 27 height 27
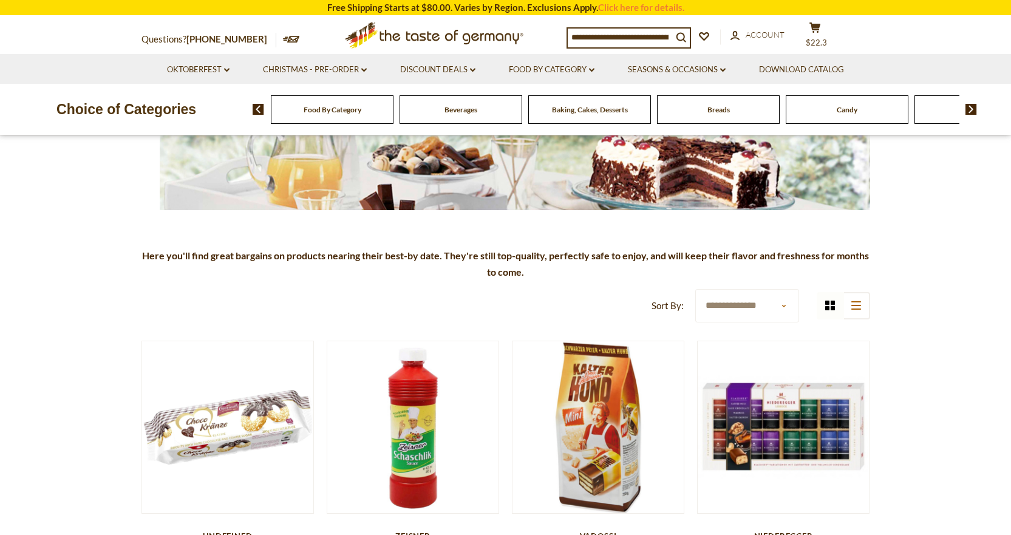
scroll to position [221, 0]
